Goal: Task Accomplishment & Management: Manage account settings

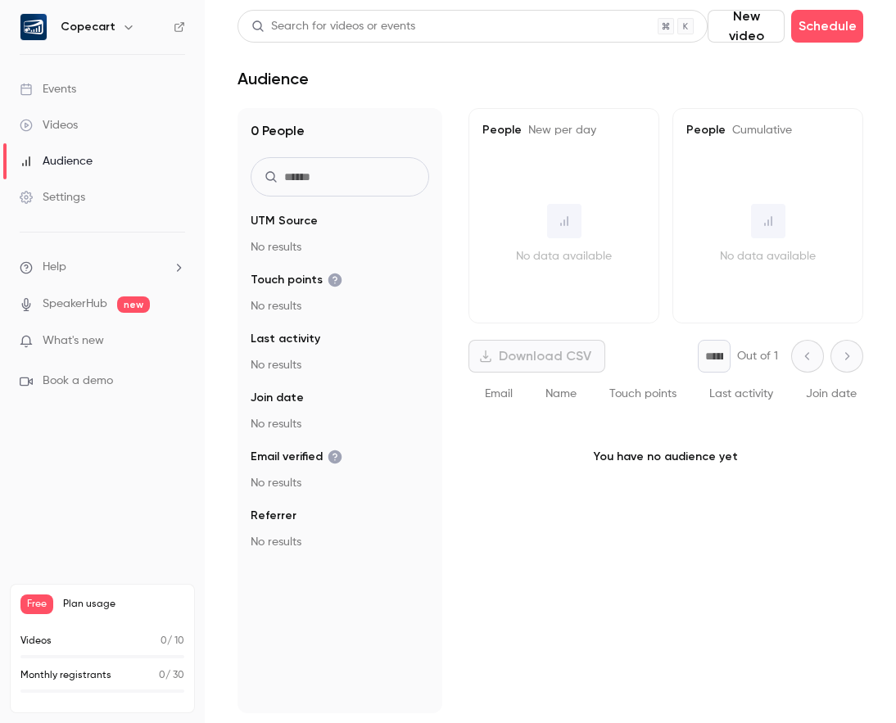
click at [75, 99] on link "Events" at bounding box center [102, 89] width 205 height 36
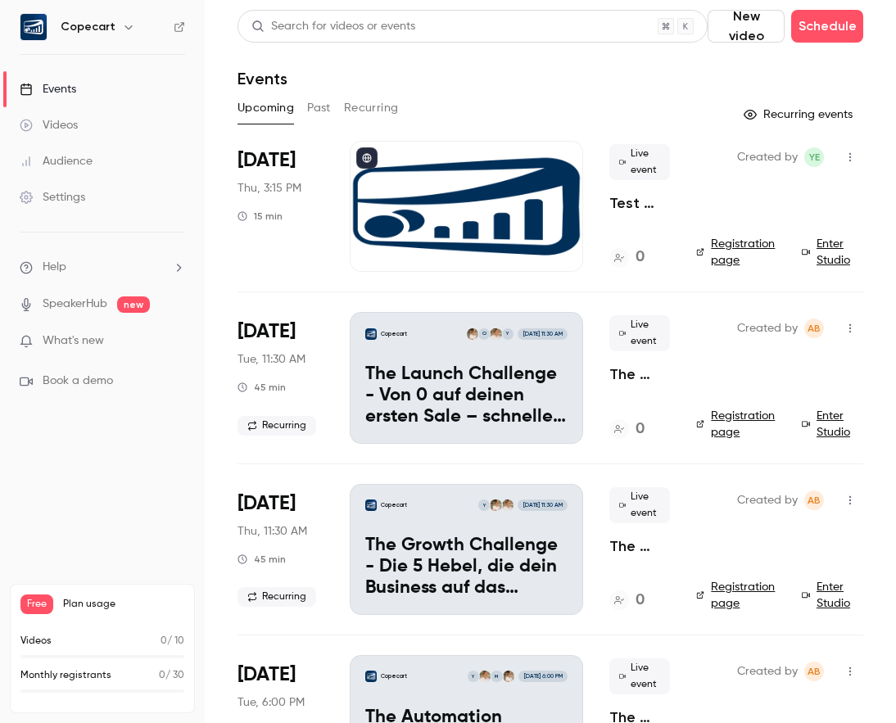
click at [694, 239] on li "[DATE] Thu, 3:15 PM 15 min Live event Test lalala 0 Created by YE Registration …" at bounding box center [550, 216] width 626 height 151
click at [829, 244] on link "Enter Studio" at bounding box center [832, 252] width 61 height 33
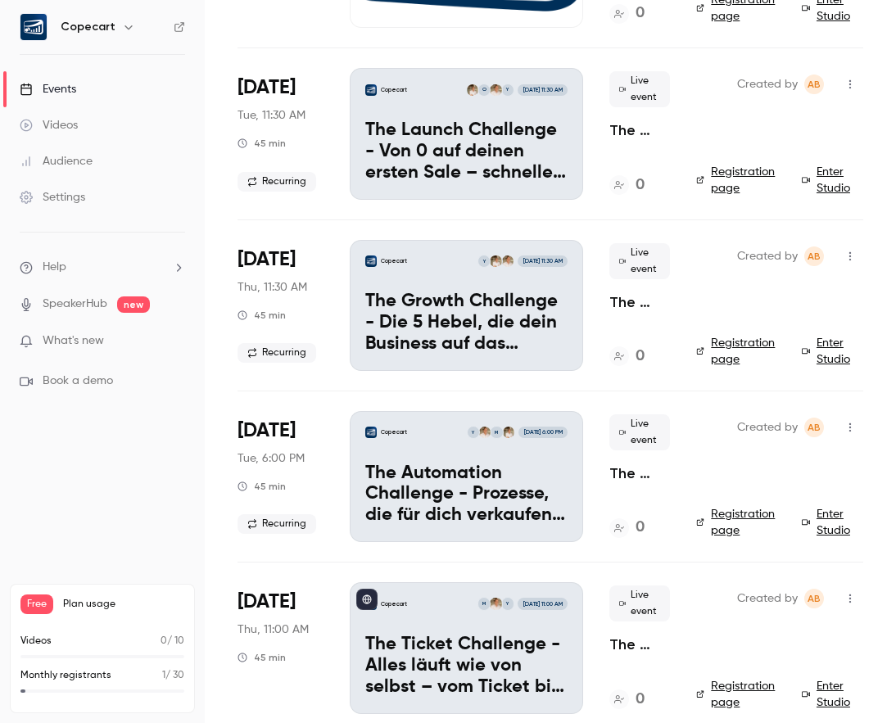
scroll to position [322, 0]
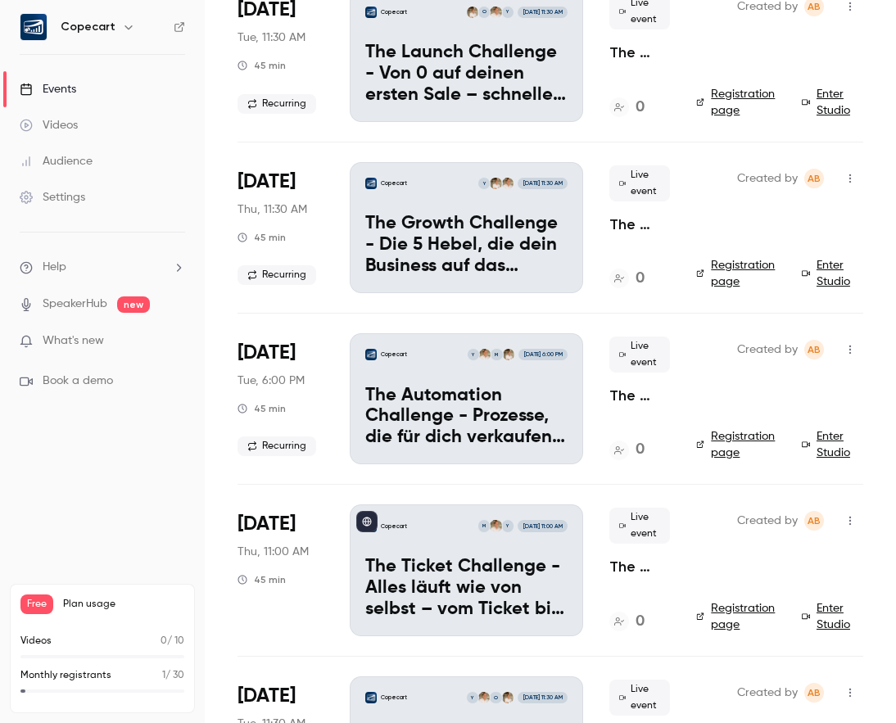
click at [122, 28] on icon "button" at bounding box center [128, 26] width 13 height 13
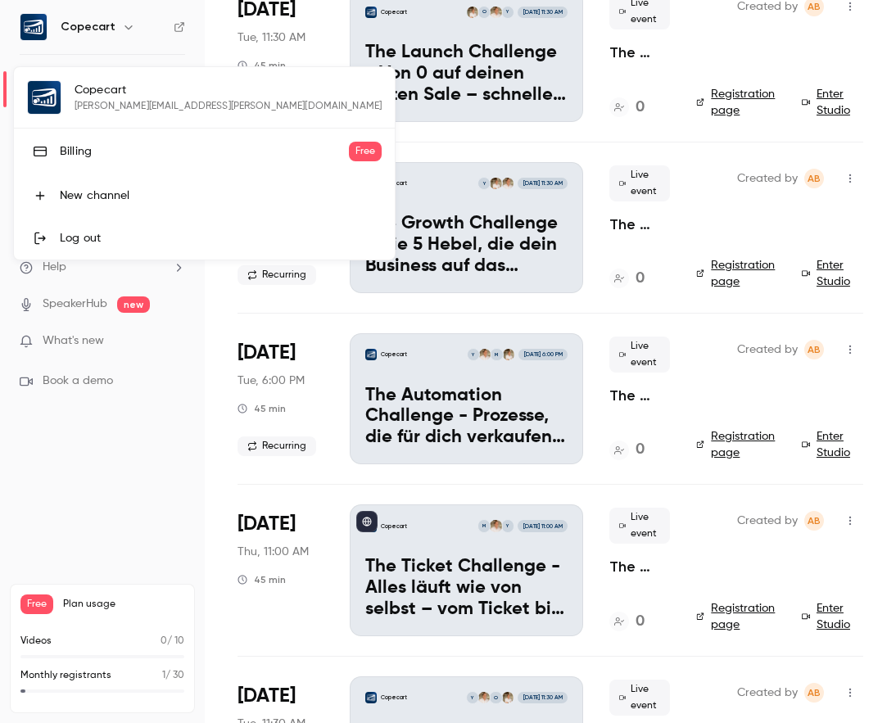
click at [121, 28] on div at bounding box center [448, 361] width 896 height 723
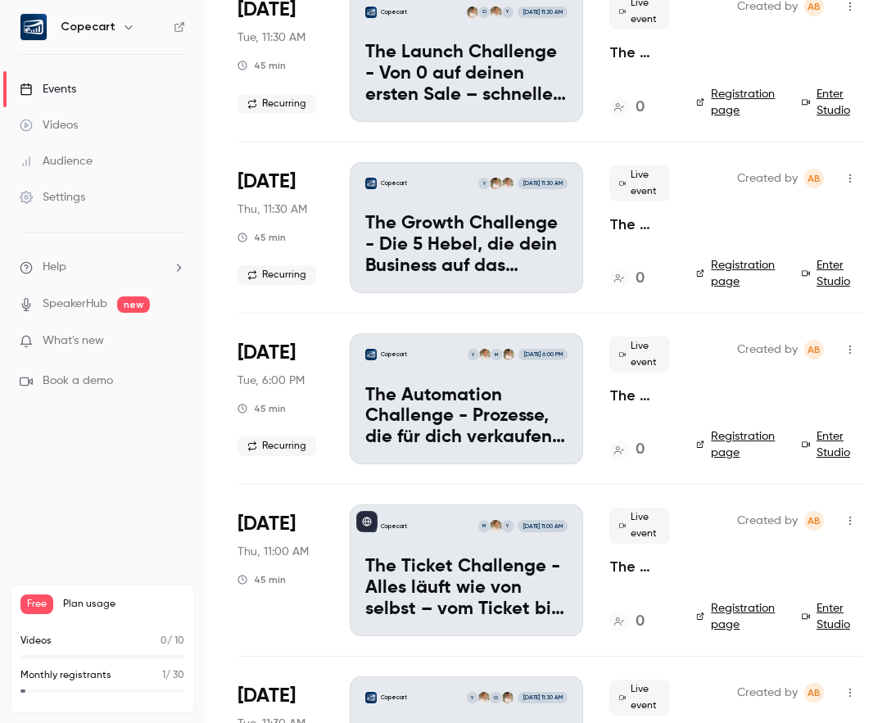
click at [62, 194] on div "Settings" at bounding box center [53, 197] width 66 height 16
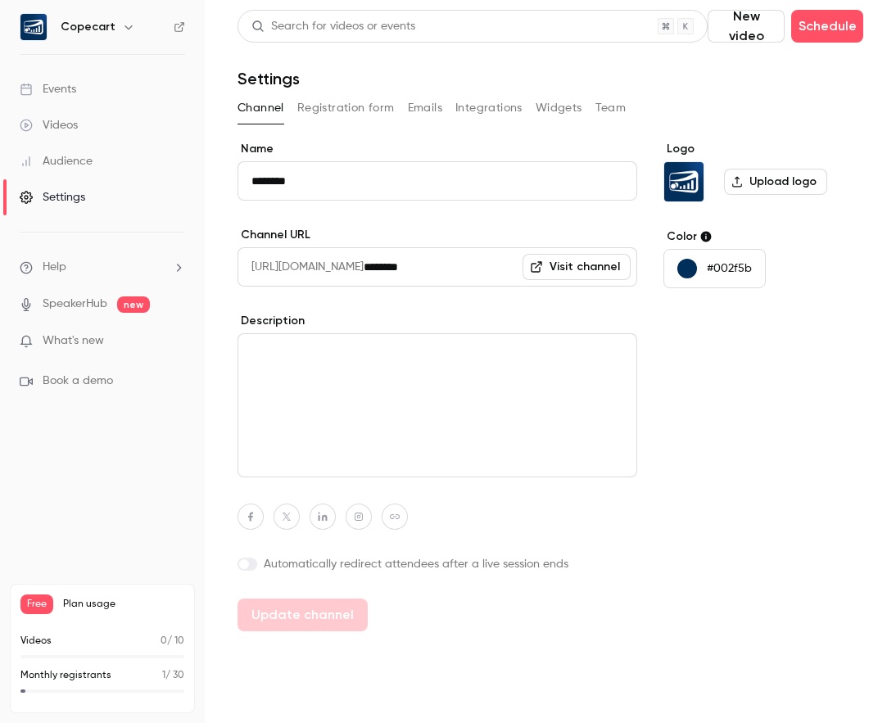
click at [67, 93] on div "Events" at bounding box center [48, 89] width 57 height 16
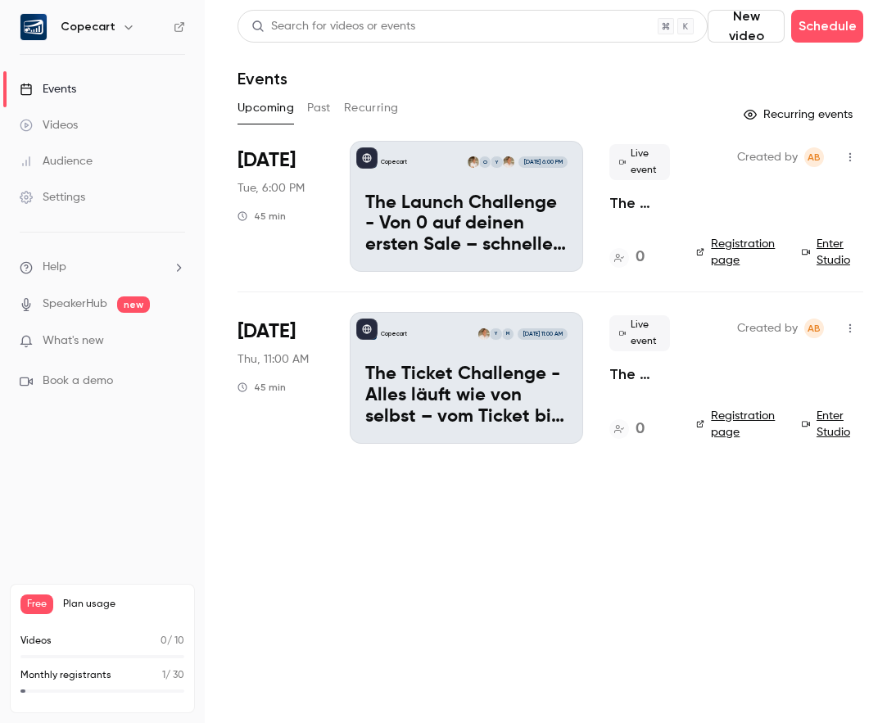
click at [67, 126] on div "Videos" at bounding box center [49, 125] width 58 height 16
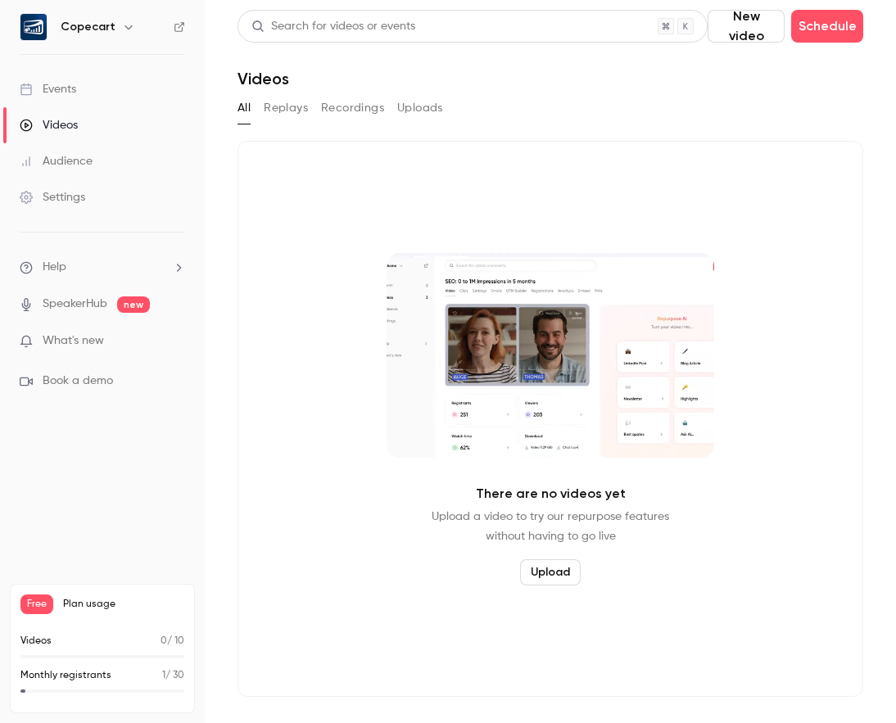
click at [100, 90] on link "Events" at bounding box center [102, 89] width 205 height 36
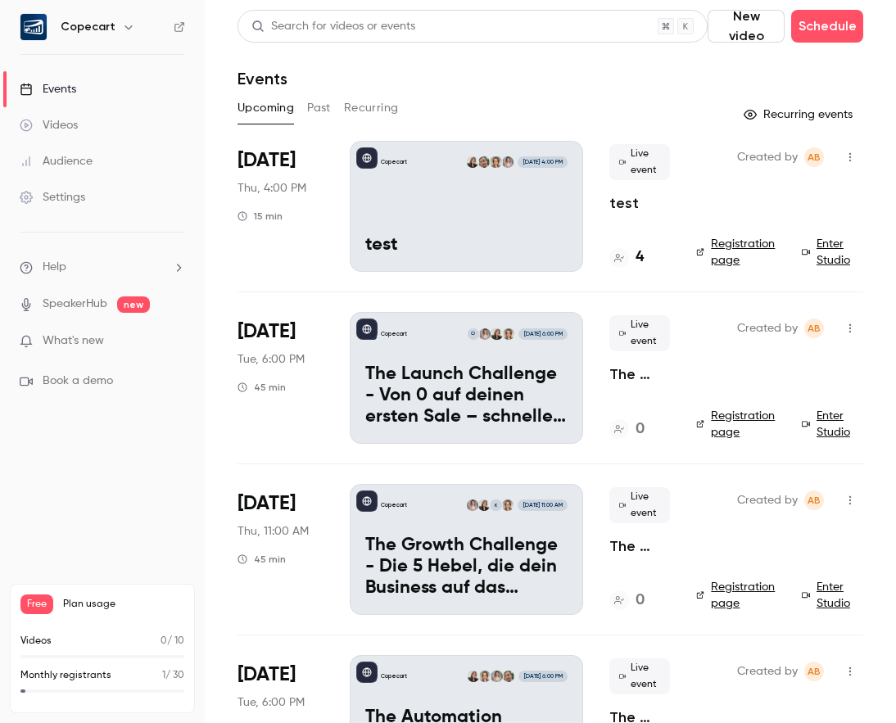
click at [446, 212] on div "Copecart [DATE] 4:00 PM test" at bounding box center [466, 206] width 233 height 131
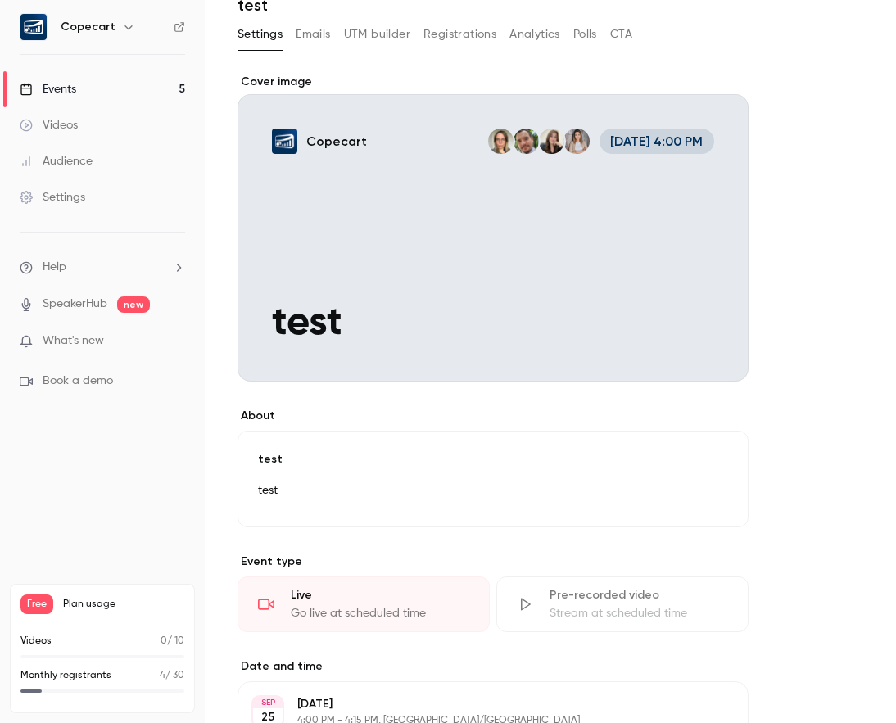
scroll to position [148, 0]
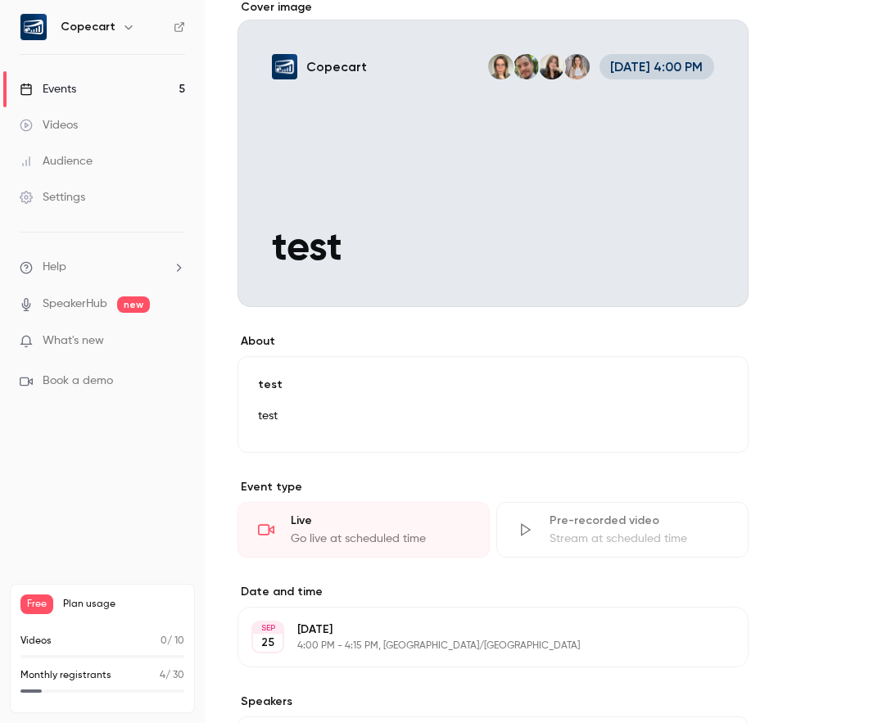
click at [394, 531] on div "Go live at scheduled time" at bounding box center [380, 539] width 179 height 16
click at [287, 521] on div "Live Go live at scheduled time" at bounding box center [363, 530] width 252 height 56
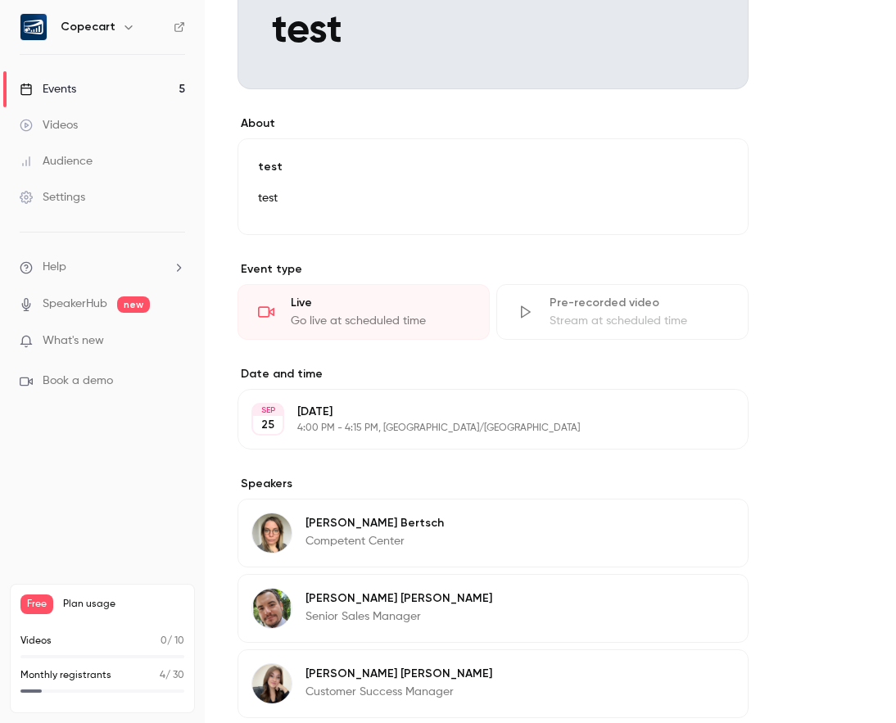
scroll to position [0, 0]
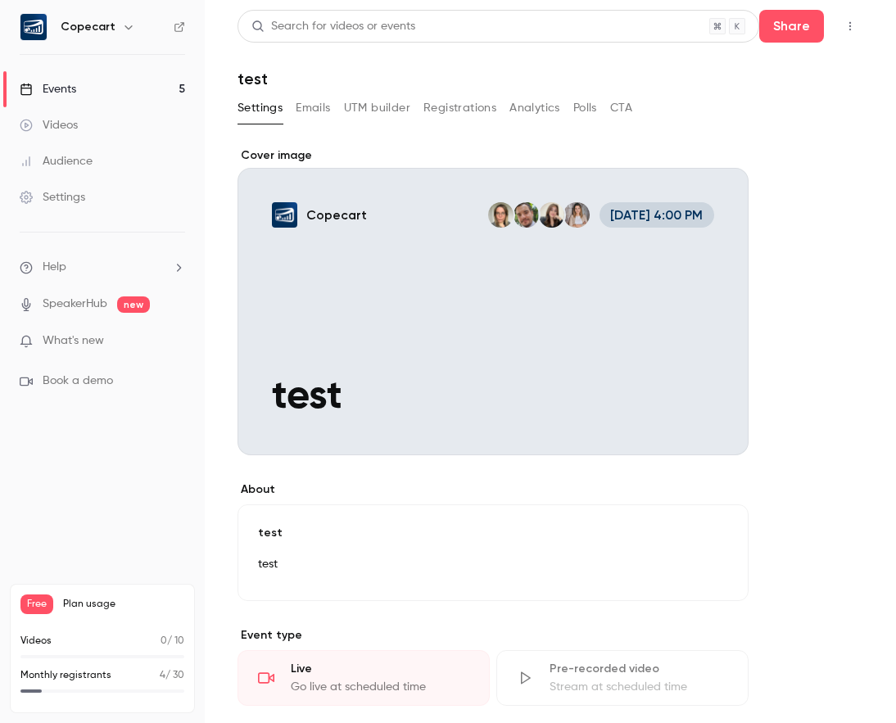
click at [454, 546] on div "test test Edit" at bounding box center [492, 552] width 511 height 97
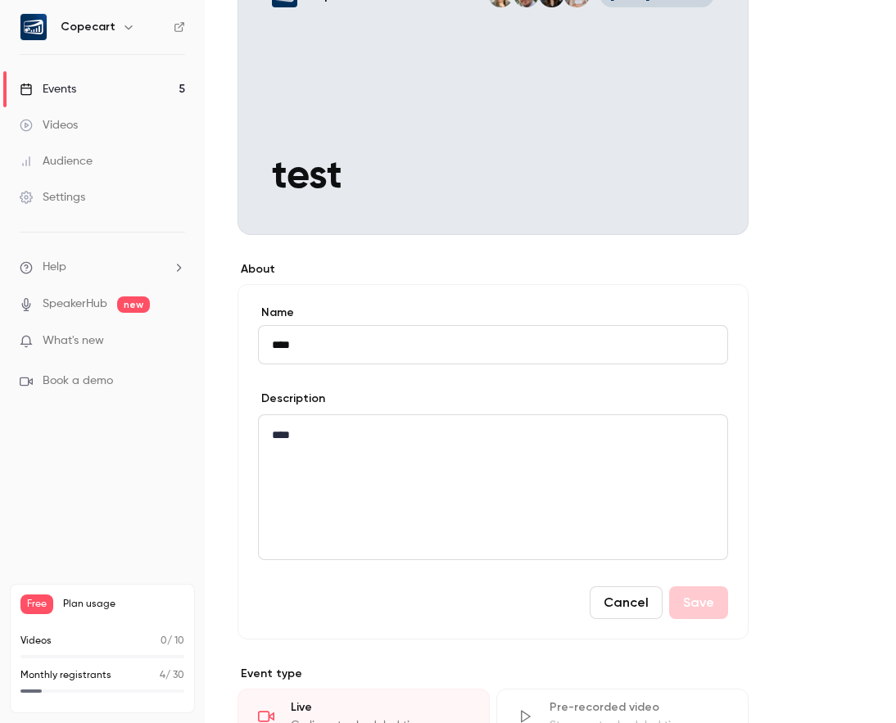
scroll to position [239, 0]
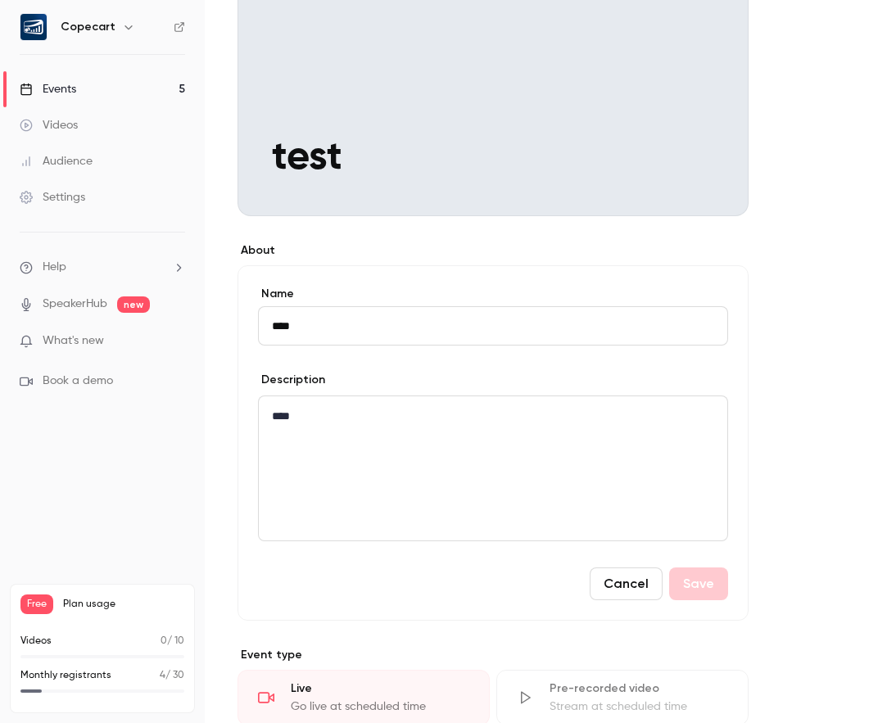
click at [634, 580] on button "Cancel" at bounding box center [626, 583] width 73 height 33
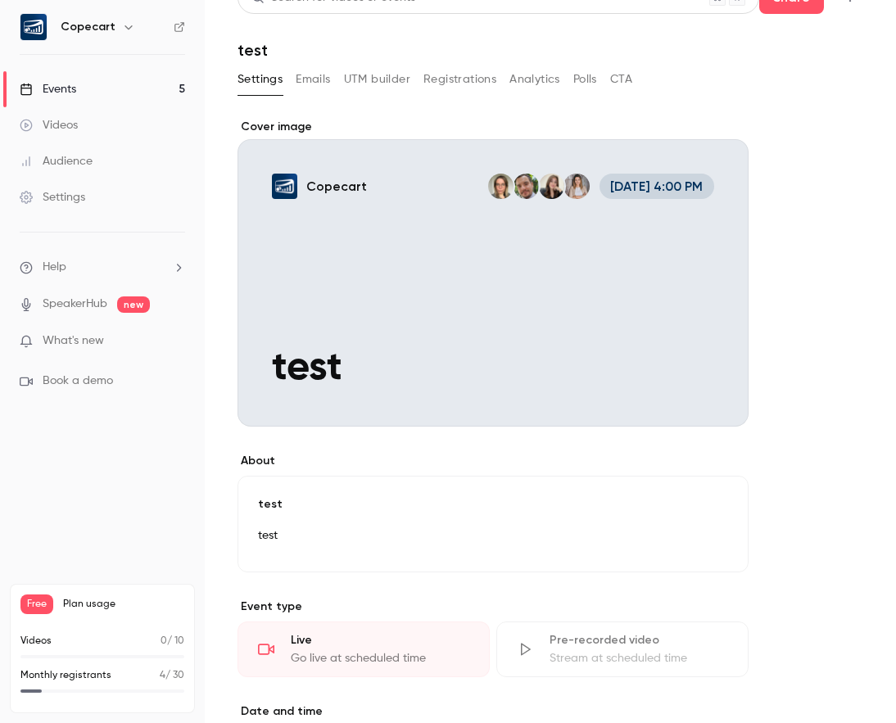
scroll to position [33, 0]
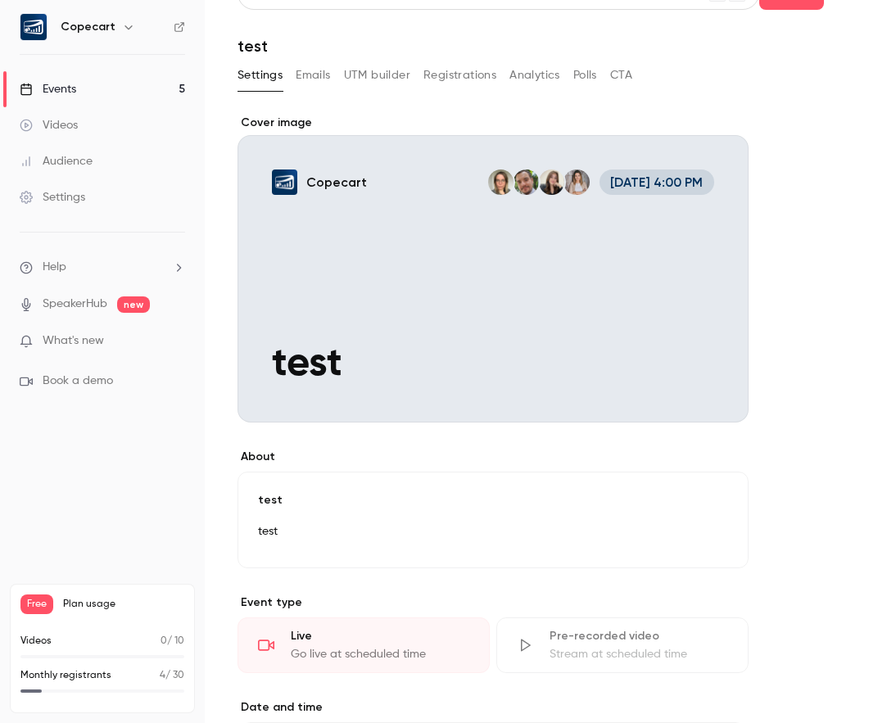
click at [509, 279] on div "Cover image" at bounding box center [492, 269] width 511 height 308
click at [0, 0] on input "Copecart [DATE] 4:00 PM test" at bounding box center [0, 0] width 0 height 0
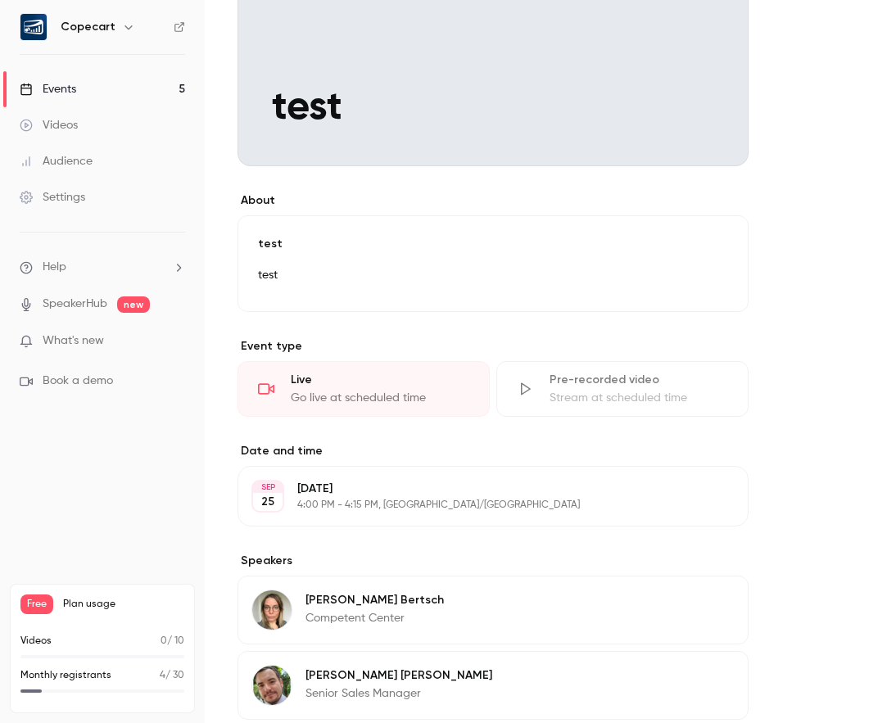
scroll to position [382, 0]
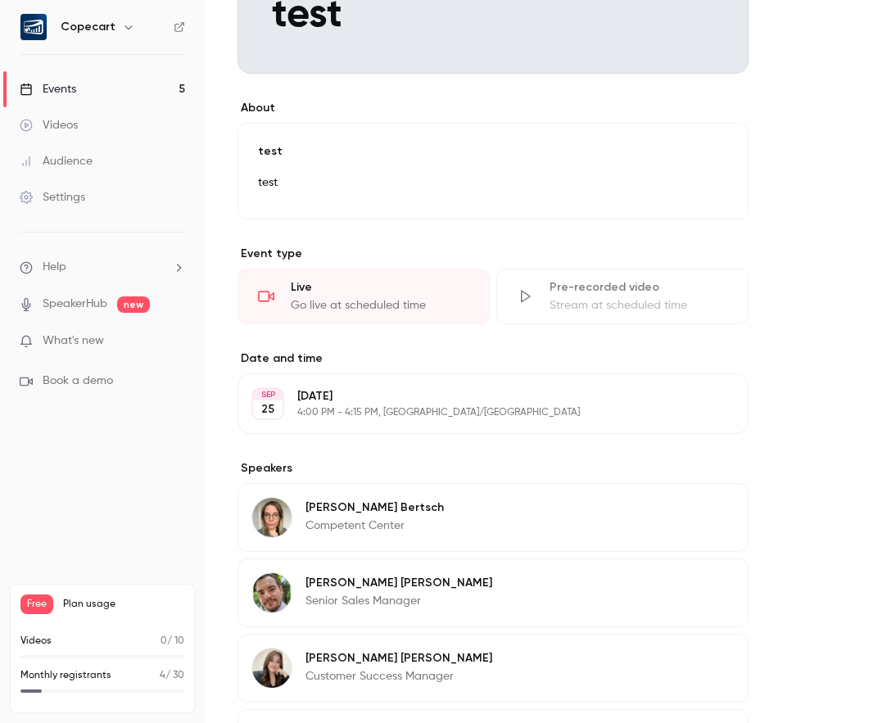
click at [435, 400] on p "[DATE]" at bounding box center [479, 396] width 364 height 16
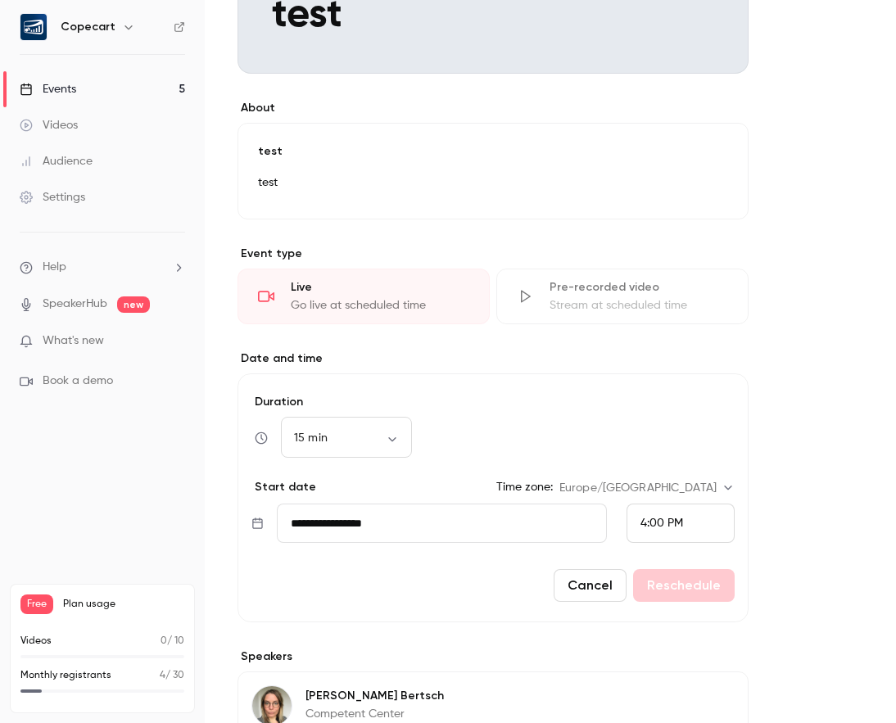
click at [589, 591] on button "Cancel" at bounding box center [590, 585] width 73 height 33
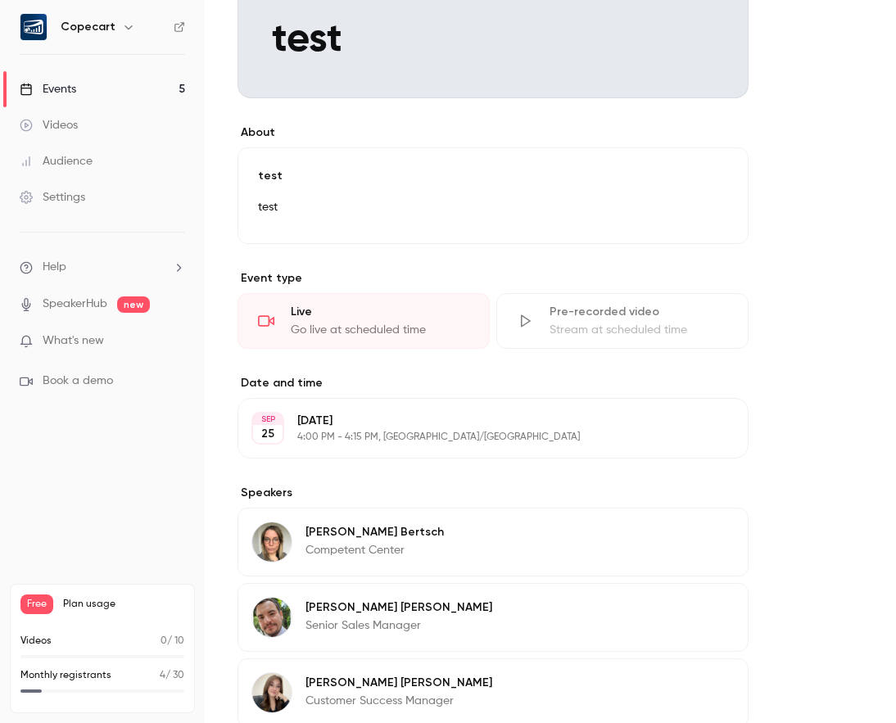
scroll to position [131, 0]
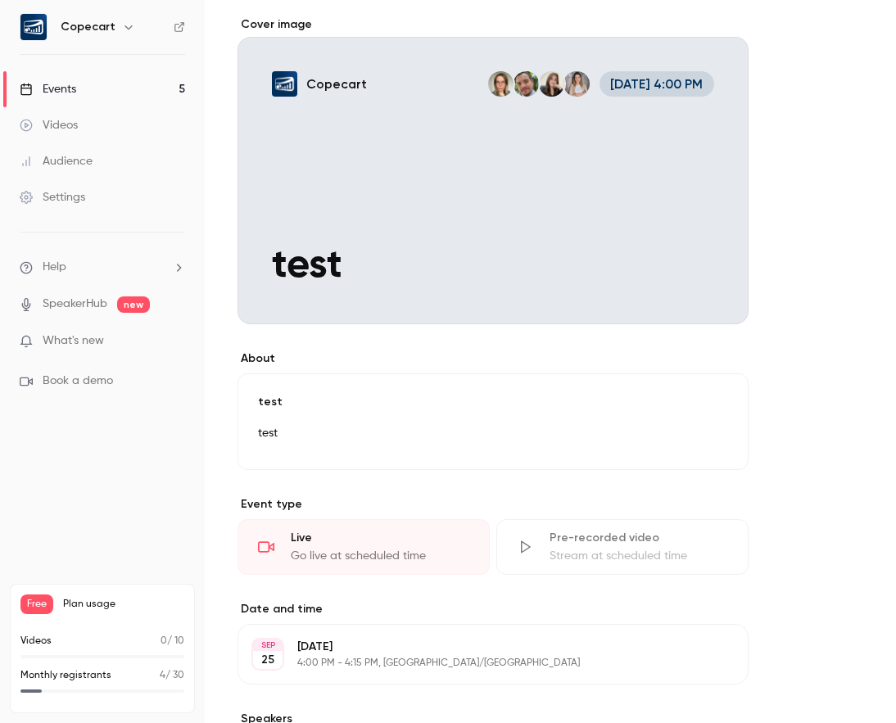
click at [348, 549] on div "Go live at scheduled time" at bounding box center [380, 556] width 179 height 16
click at [283, 546] on div "Live Go live at scheduled time" at bounding box center [363, 547] width 252 height 56
click at [264, 547] on icon at bounding box center [266, 547] width 16 height 16
click at [312, 558] on div "Go live at scheduled time" at bounding box center [380, 556] width 179 height 16
click at [338, 554] on div "Go live at scheduled time" at bounding box center [380, 556] width 179 height 16
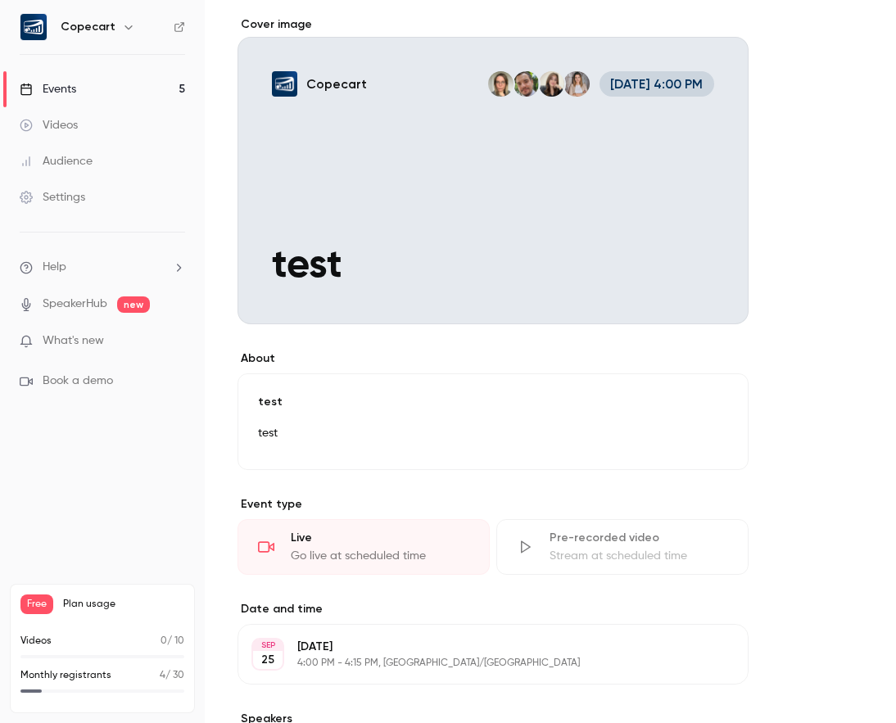
click at [355, 549] on div "Go live at scheduled time" at bounding box center [380, 556] width 179 height 16
click at [322, 549] on div "Go live at scheduled time" at bounding box center [380, 556] width 179 height 16
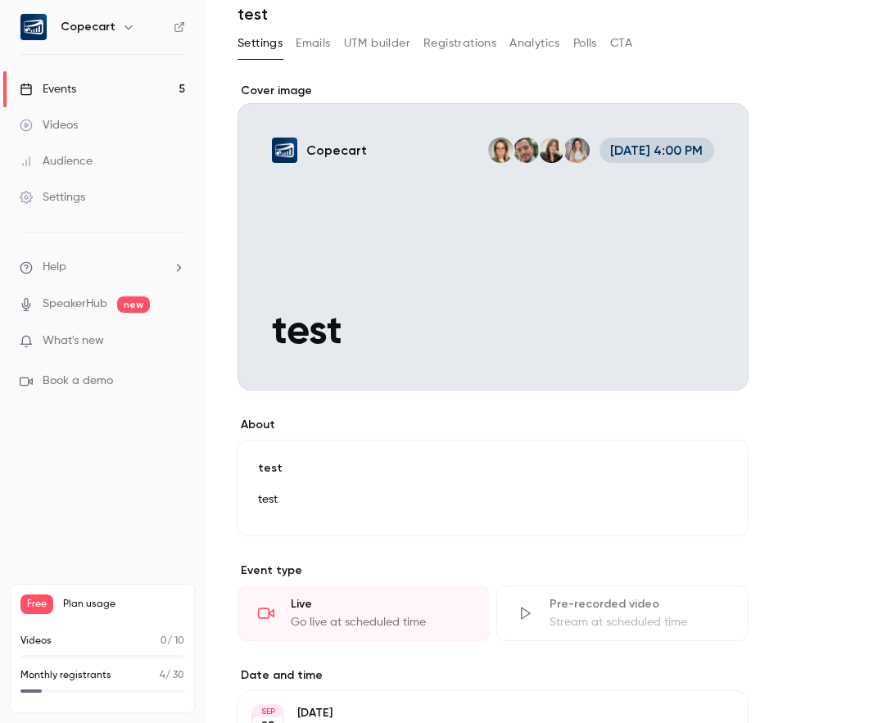
scroll to position [0, 0]
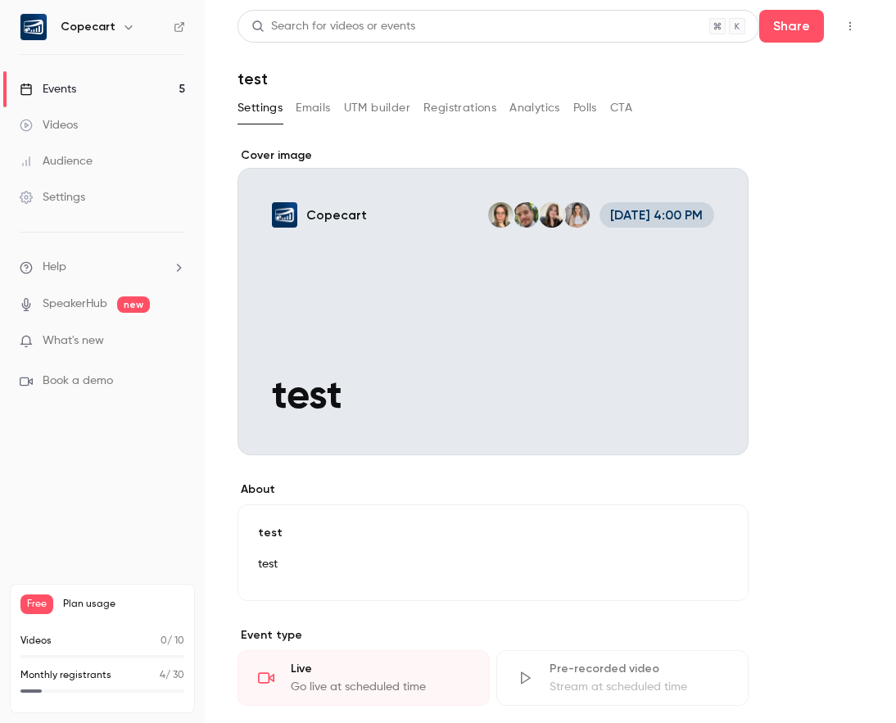
click at [329, 283] on div "Cover image" at bounding box center [492, 301] width 511 height 308
click at [0, 0] on input "Copecart [DATE] 4:00 PM test" at bounding box center [0, 0] width 0 height 0
click at [86, 84] on link "Events 5" at bounding box center [102, 89] width 205 height 36
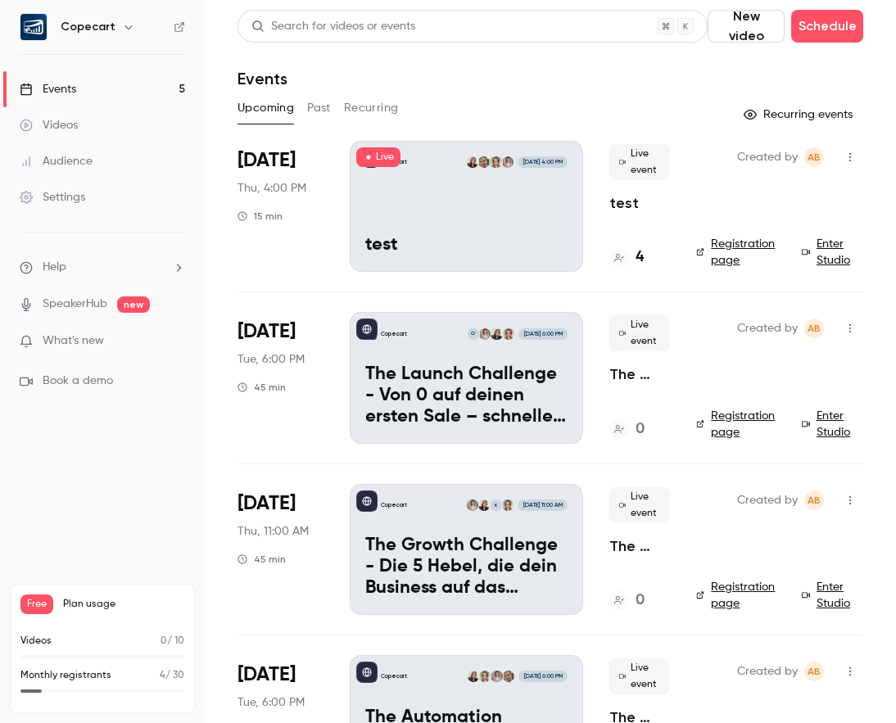
click at [829, 242] on link "Enter Studio" at bounding box center [832, 252] width 61 height 33
